Goal: Transaction & Acquisition: Book appointment/travel/reservation

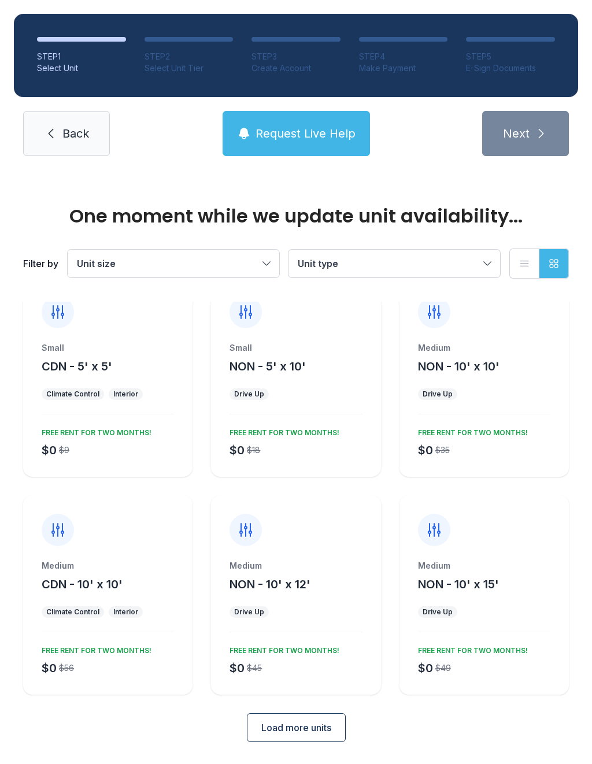
scroll to position [25, 0]
click at [304, 730] on span "Load more units" at bounding box center [296, 729] width 70 height 14
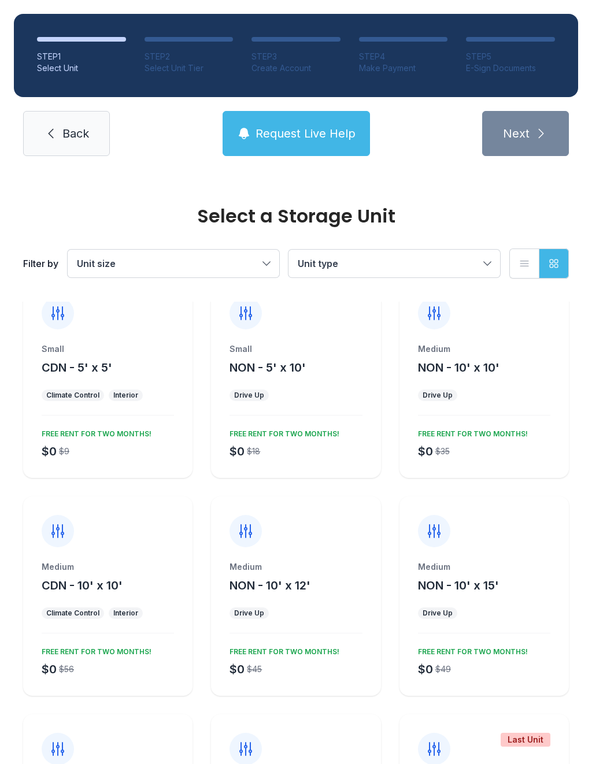
click at [426, 255] on button "Unit type" at bounding box center [394, 264] width 212 height 28
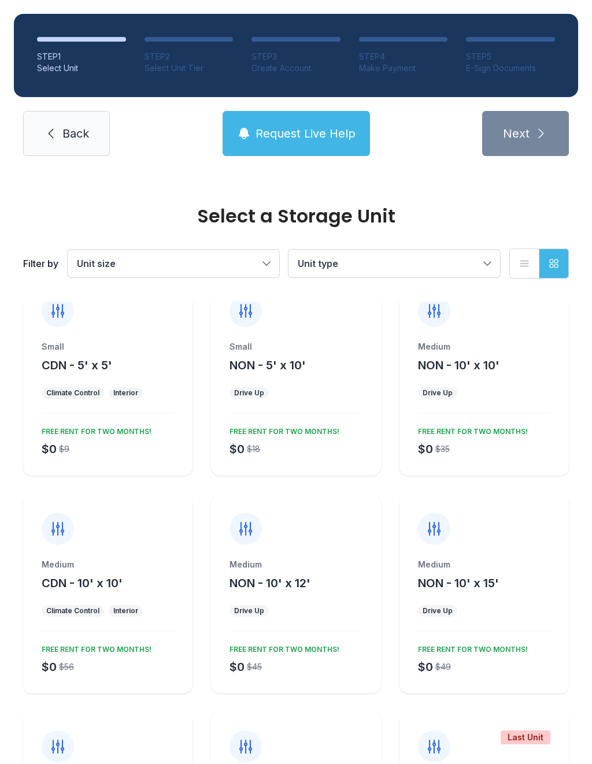
click at [240, 258] on span "Unit size" at bounding box center [168, 264] width 182 height 14
click at [110, 368] on span "Parking" at bounding box center [119, 369] width 34 height 14
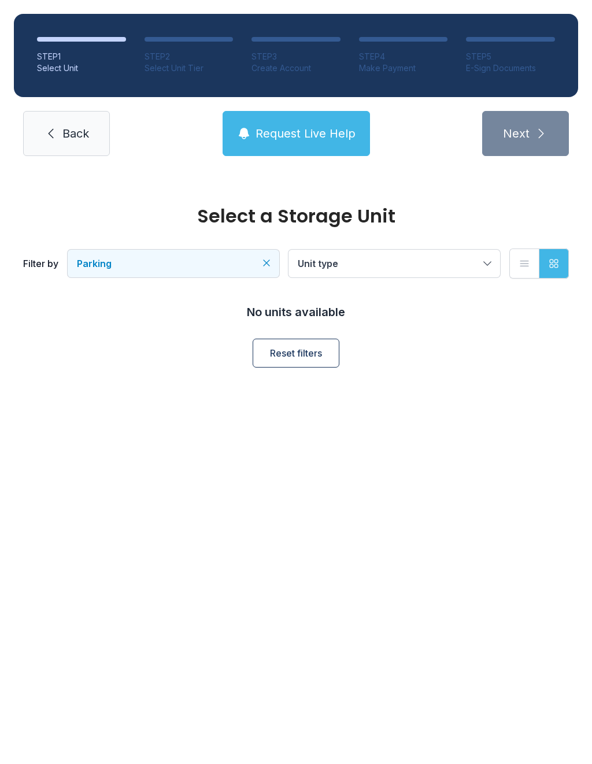
click at [435, 268] on span "Unit type" at bounding box center [389, 264] width 182 height 14
click at [373, 264] on span "Unit type" at bounding box center [389, 264] width 182 height 14
click at [255, 268] on span "Parking" at bounding box center [168, 264] width 182 height 14
click at [102, 391] on label "Extra Large" at bounding box center [174, 392] width 184 height 14
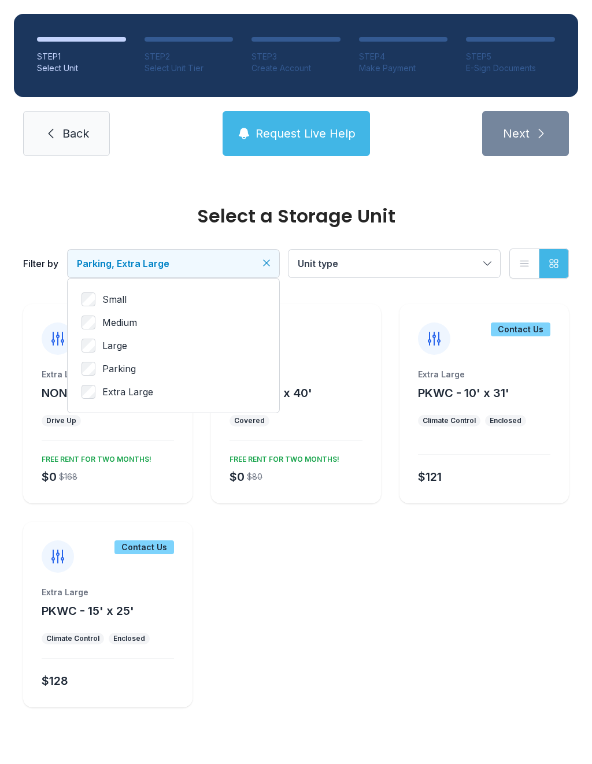
click at [98, 360] on ul "Small Medium Large Parking Extra Large" at bounding box center [174, 345] width 184 height 106
click at [508, 452] on div at bounding box center [484, 447] width 132 height 14
click at [307, 134] on span "Request Live Help" at bounding box center [305, 133] width 100 height 16
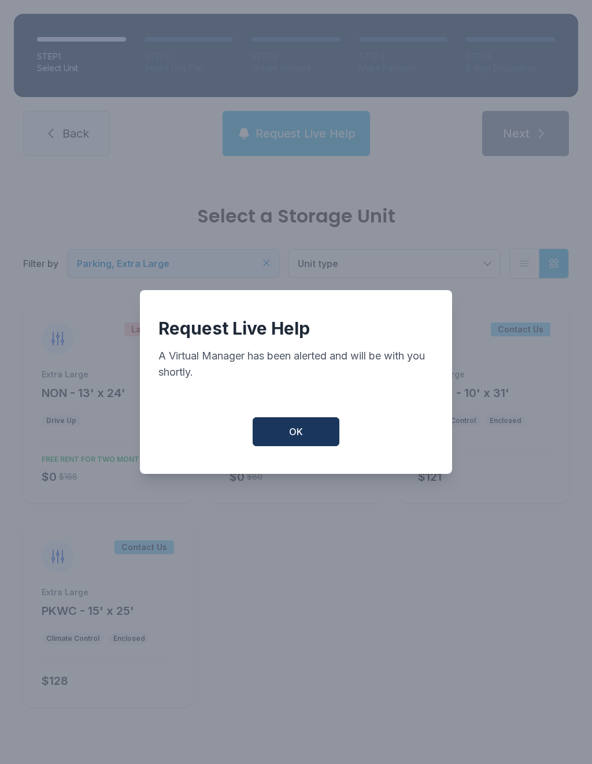
click at [297, 446] on button "OK" at bounding box center [296, 431] width 87 height 29
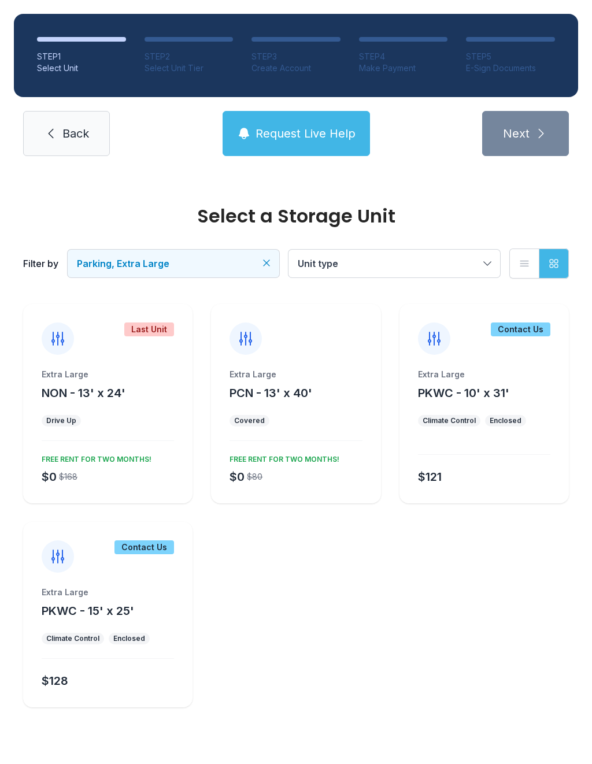
click at [302, 434] on div "Extra Large PCN - 13' x 40' Covered $0 $80 FREE RENT FOR TWO MONTHS!" at bounding box center [295, 436] width 169 height 135
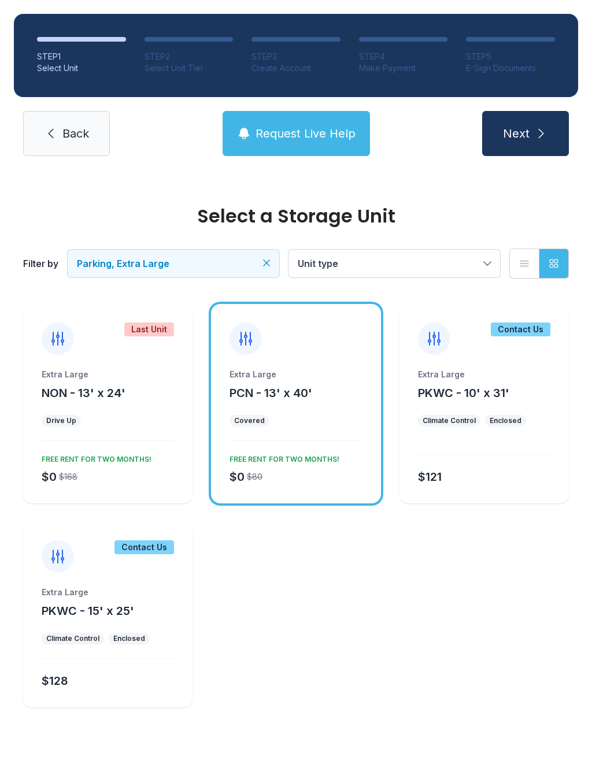
click at [531, 127] on button "Next" at bounding box center [525, 133] width 87 height 45
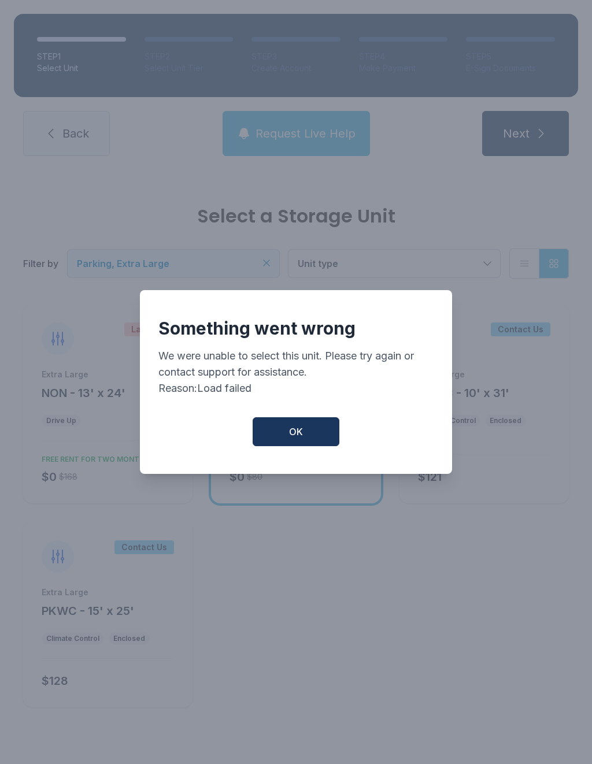
click at [299, 439] on span "OK" at bounding box center [296, 432] width 14 height 14
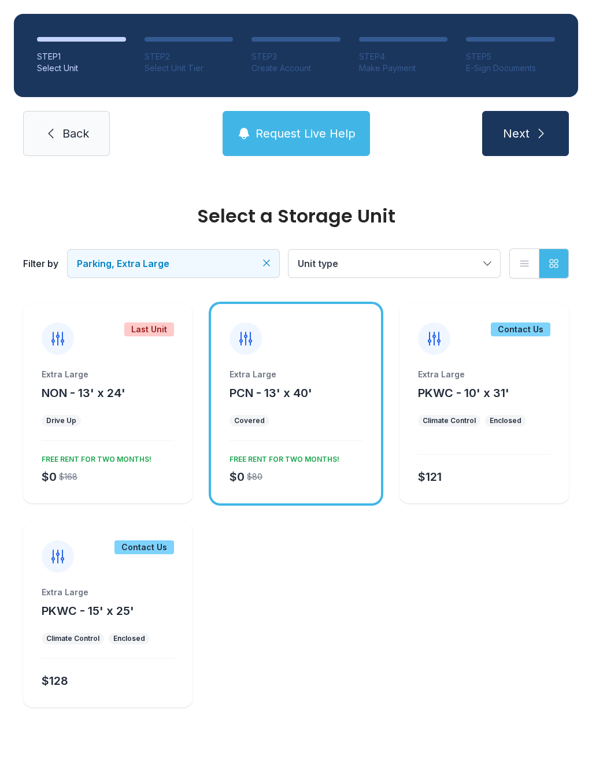
click at [486, 264] on button "Unit type" at bounding box center [394, 264] width 212 height 28
click at [265, 265] on icon "Clear filters" at bounding box center [267, 263] width 6 height 6
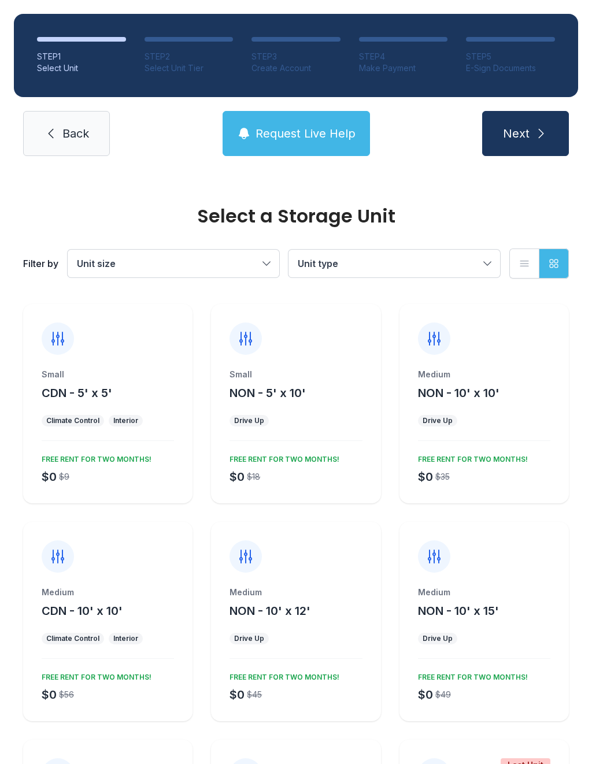
click at [255, 261] on span "Unit size" at bounding box center [168, 264] width 182 height 14
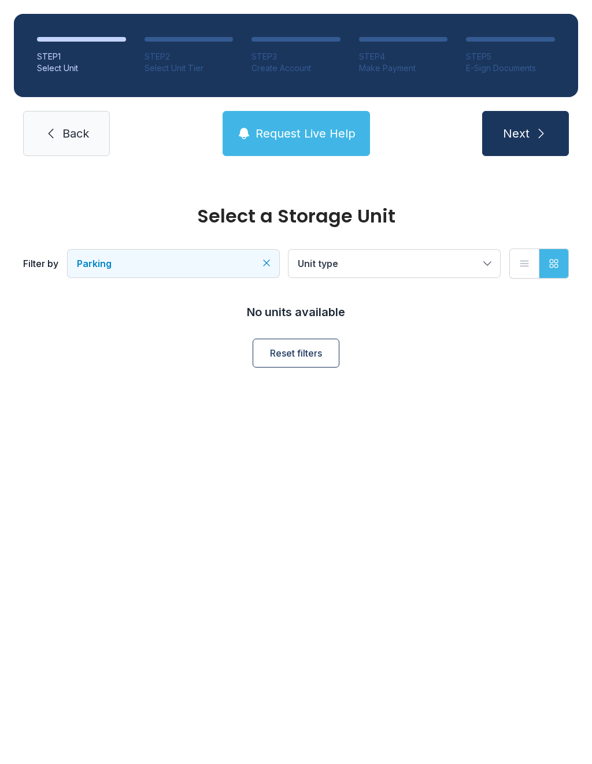
click at [276, 59] on div "STEP 3" at bounding box center [295, 57] width 89 height 12
click at [191, 47] on li "STEP 2 Select Unit Tier" at bounding box center [189, 55] width 89 height 37
click at [538, 112] on button "Next" at bounding box center [525, 133] width 87 height 45
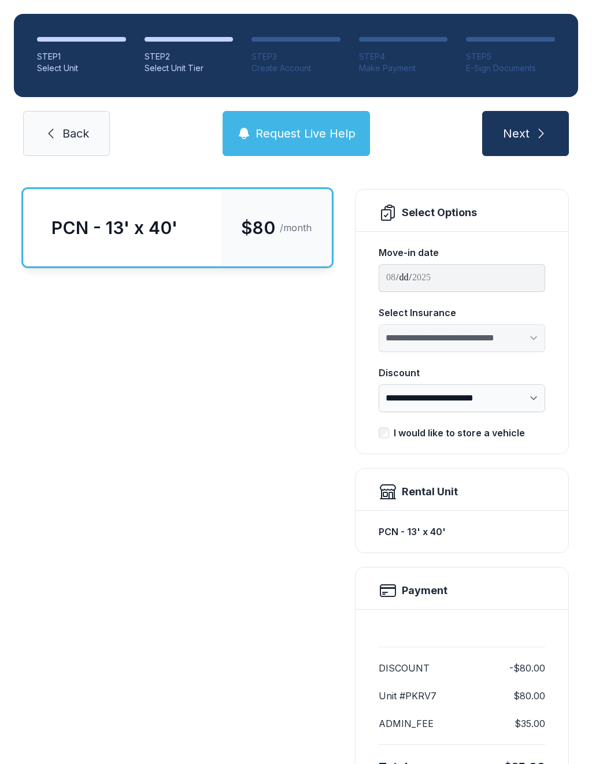
scroll to position [51, 0]
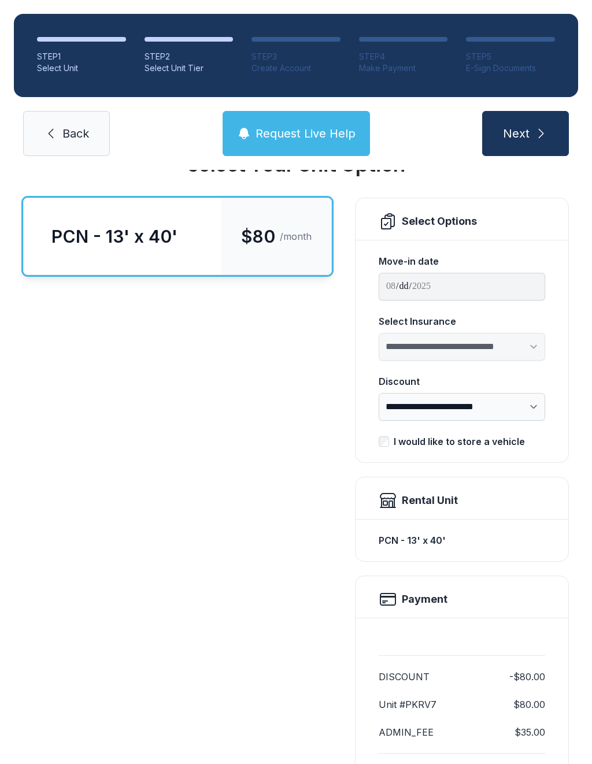
click at [391, 436] on div "I would like to store a vehicle" at bounding box center [462, 442] width 166 height 14
click at [376, 447] on div "**********" at bounding box center [461, 351] width 213 height 223
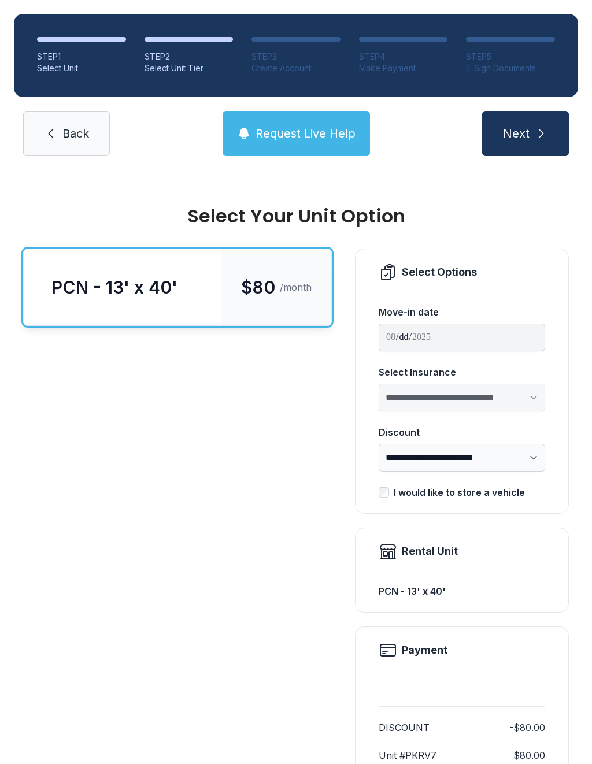
scroll to position [0, 0]
click at [532, 132] on button "Next" at bounding box center [525, 133] width 87 height 45
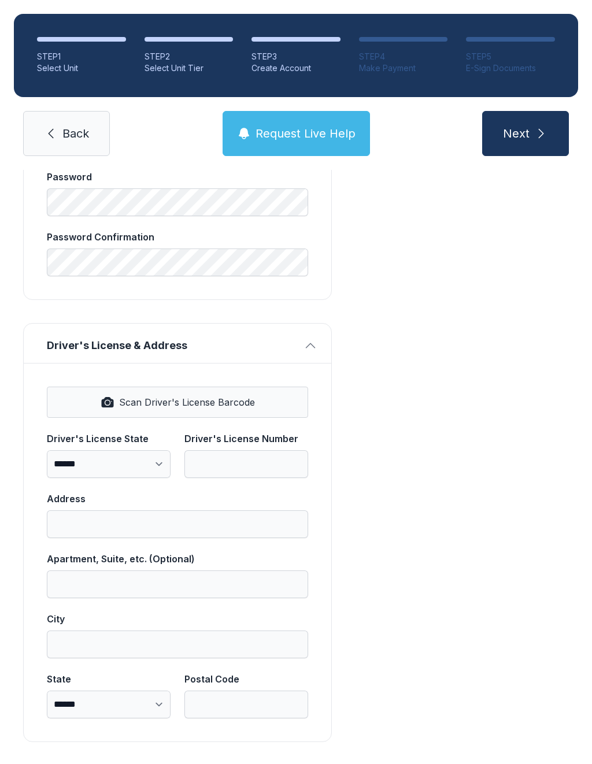
scroll to position [472, 0]
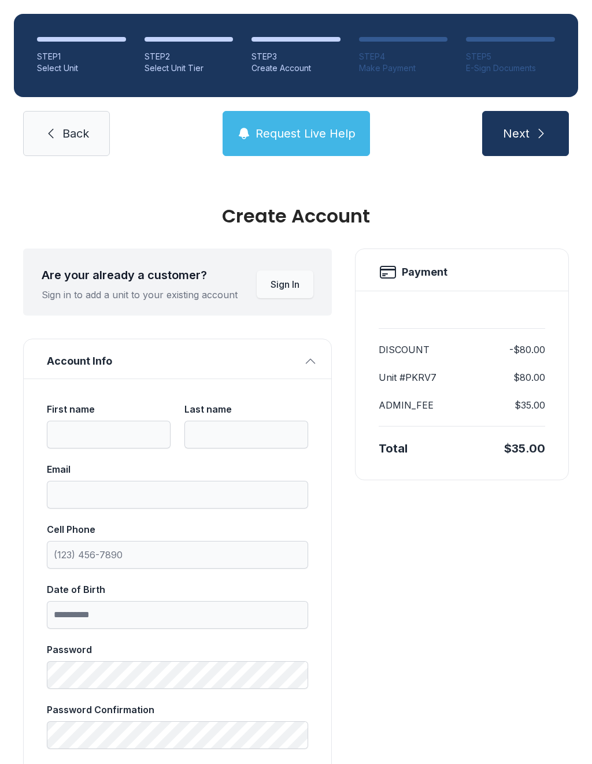
click at [63, 122] on link "Back" at bounding box center [66, 133] width 87 height 45
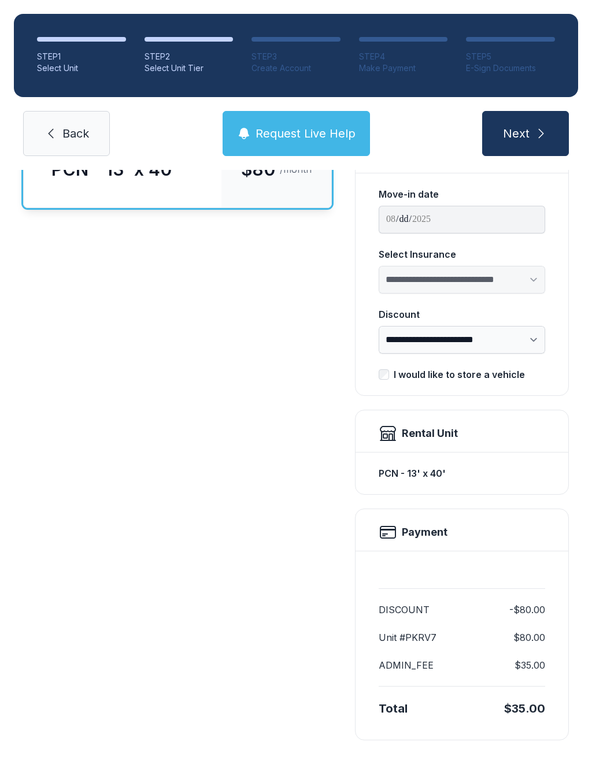
scroll to position [115, 0]
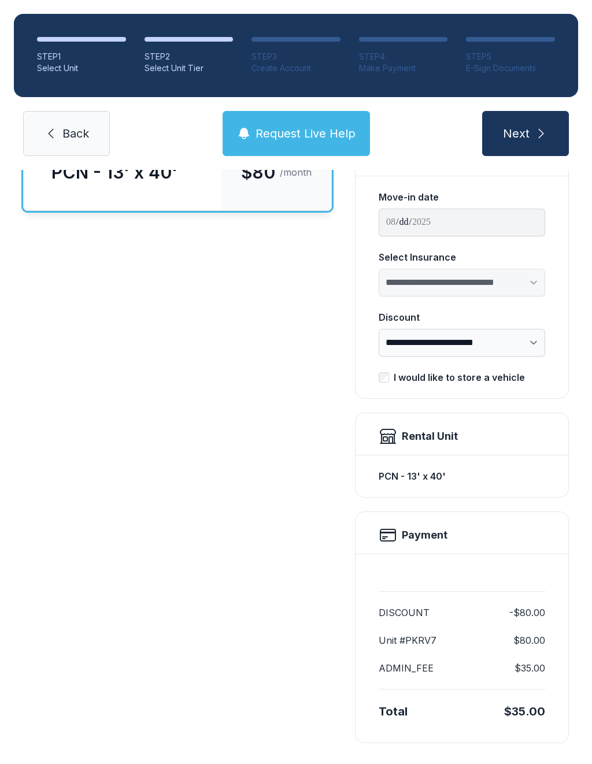
click at [542, 129] on icon "submit" at bounding box center [541, 134] width 14 height 14
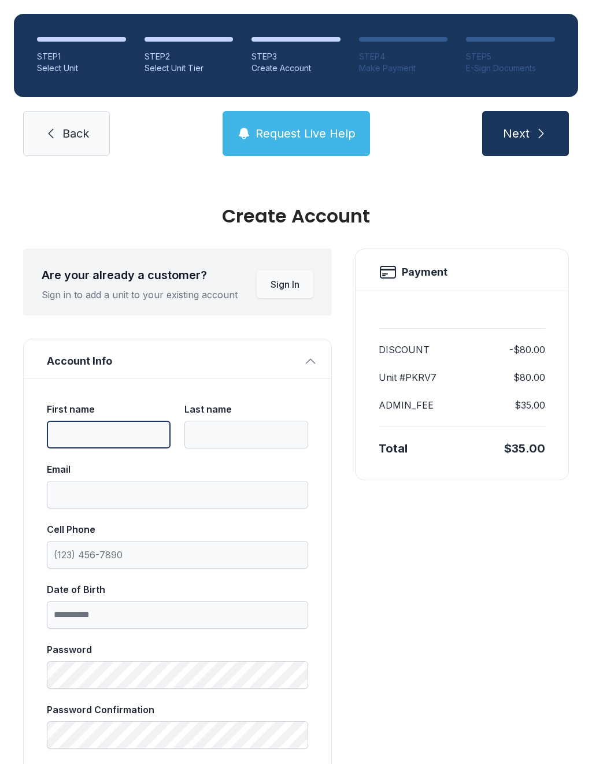
click at [125, 435] on input "First name" at bounding box center [109, 435] width 124 height 28
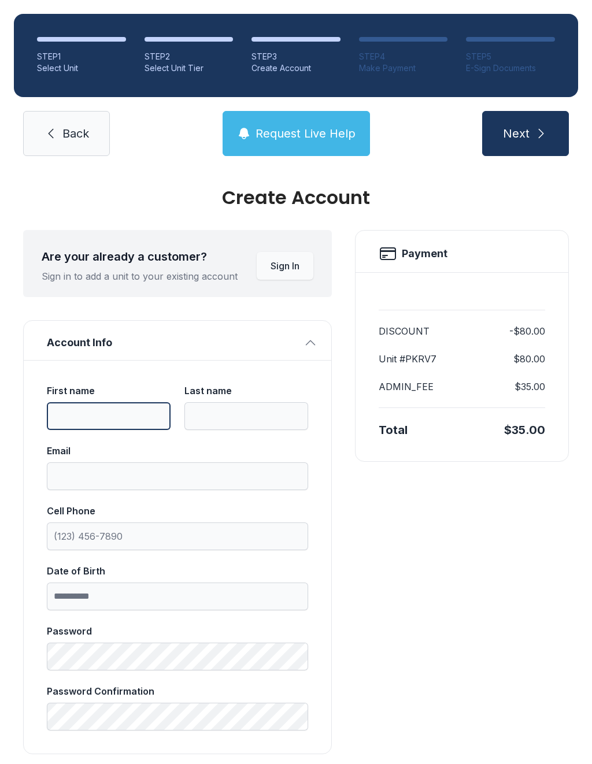
scroll to position [3, 0]
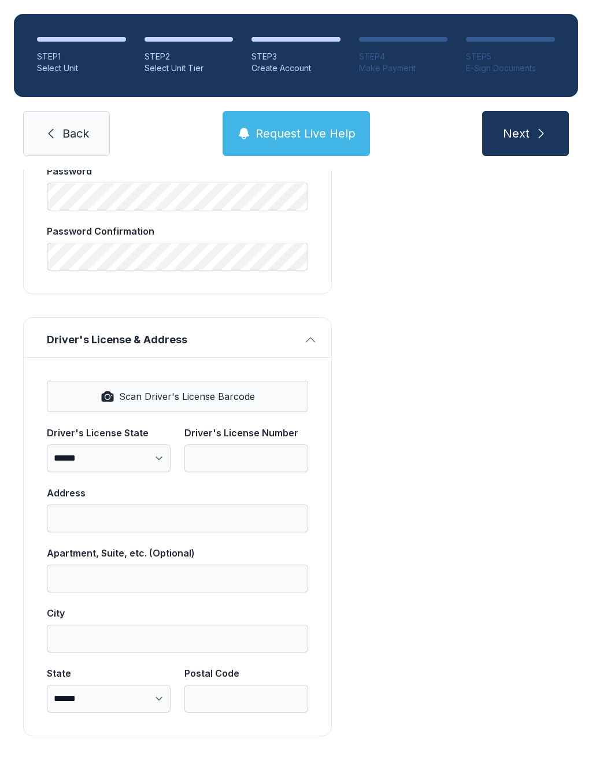
click at [543, 132] on icon "submit" at bounding box center [541, 134] width 14 height 14
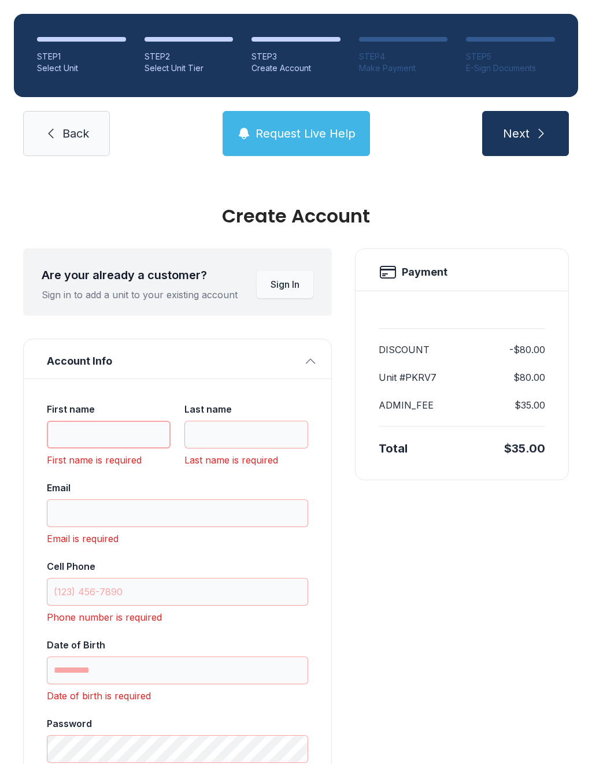
scroll to position [0, 0]
click at [84, 140] on span "Back" at bounding box center [75, 133] width 27 height 16
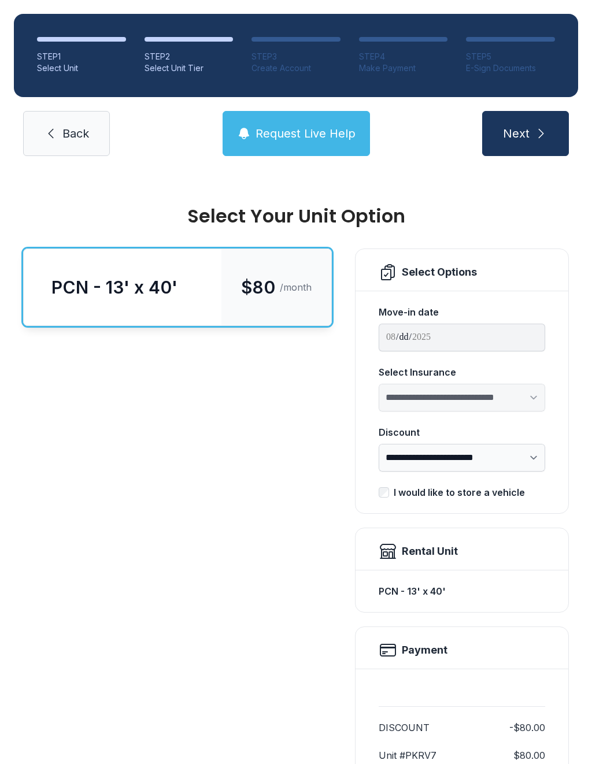
click at [65, 135] on span "Back" at bounding box center [75, 133] width 27 height 16
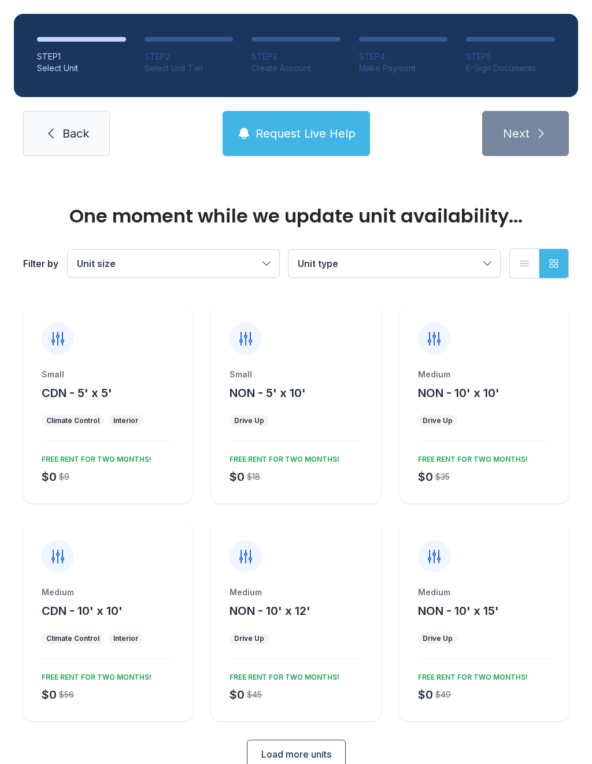
click at [313, 143] on button "Request Live Help" at bounding box center [296, 133] width 147 height 45
